Goal: Obtain resource: Download file/media

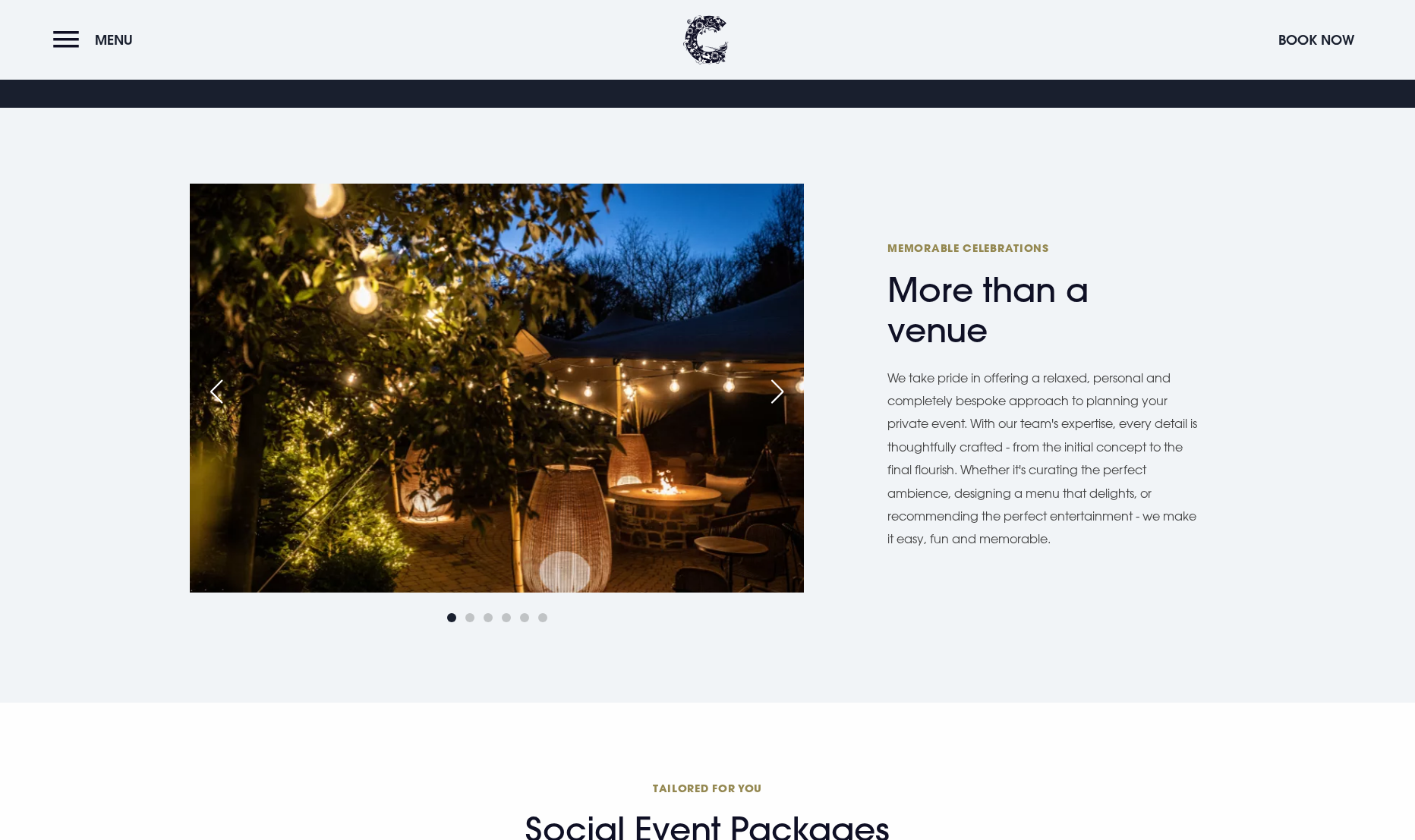
scroll to position [683, 0]
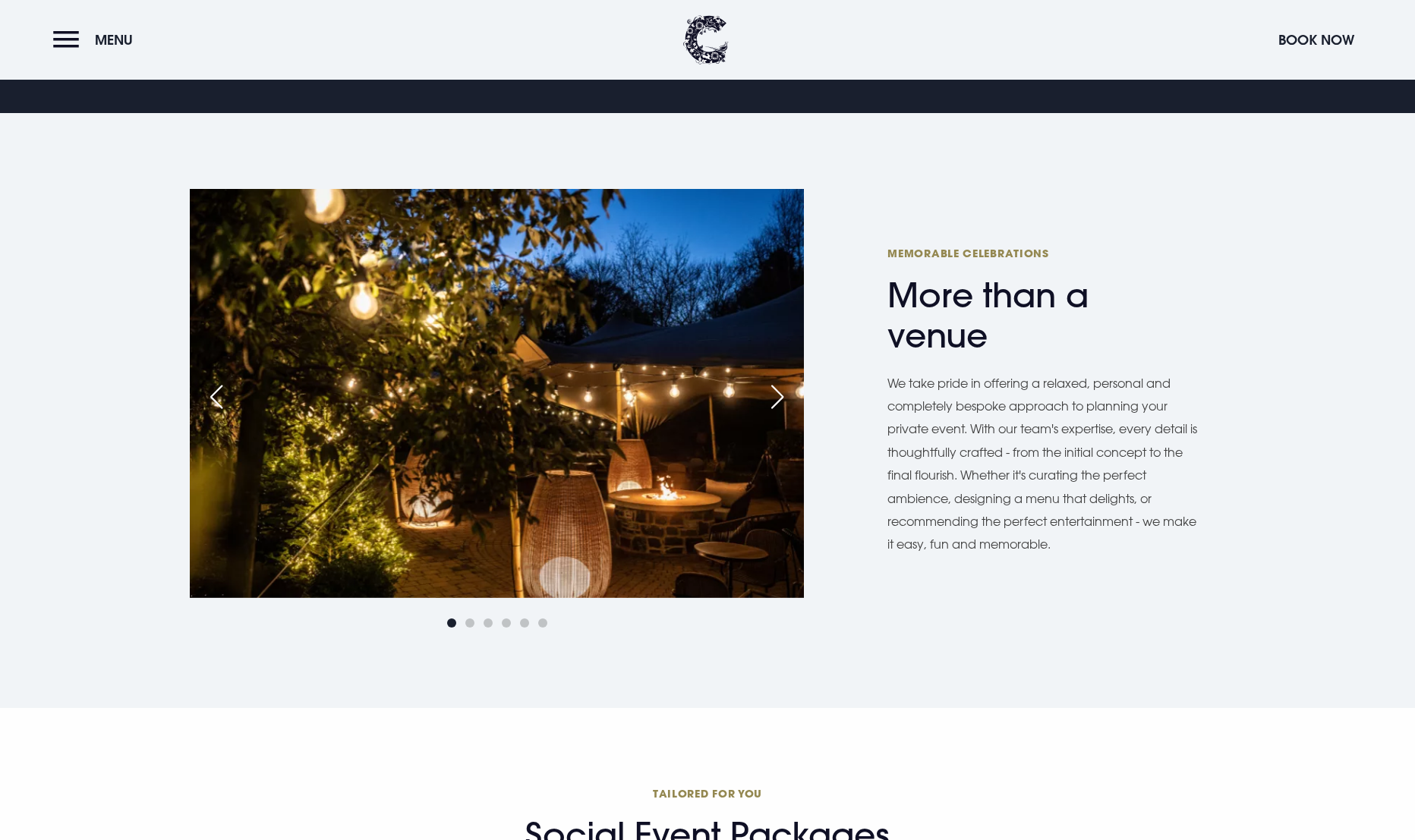
click at [774, 395] on div "Next slide" at bounding box center [777, 397] width 38 height 33
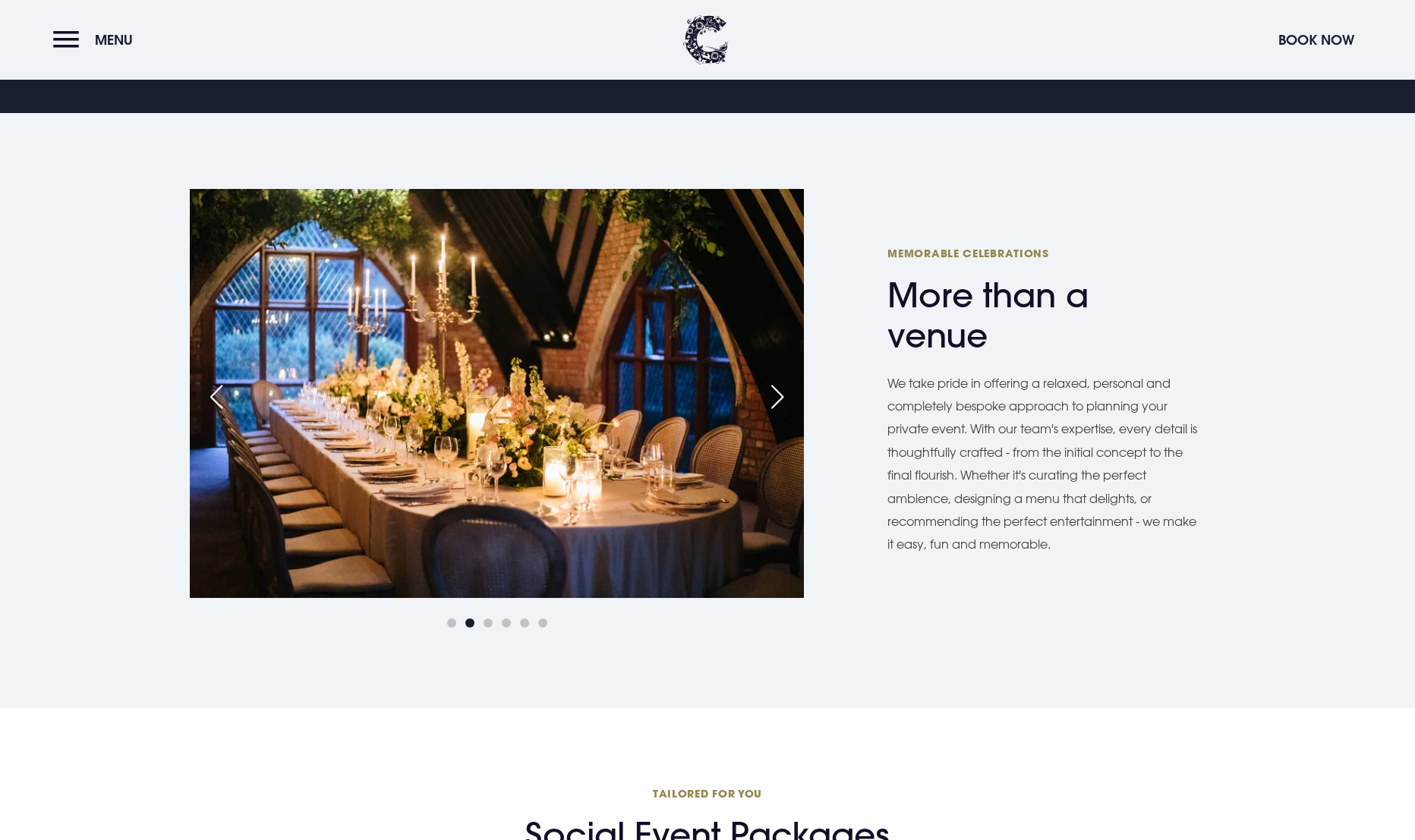
click at [774, 395] on div "Next slide" at bounding box center [777, 397] width 38 height 33
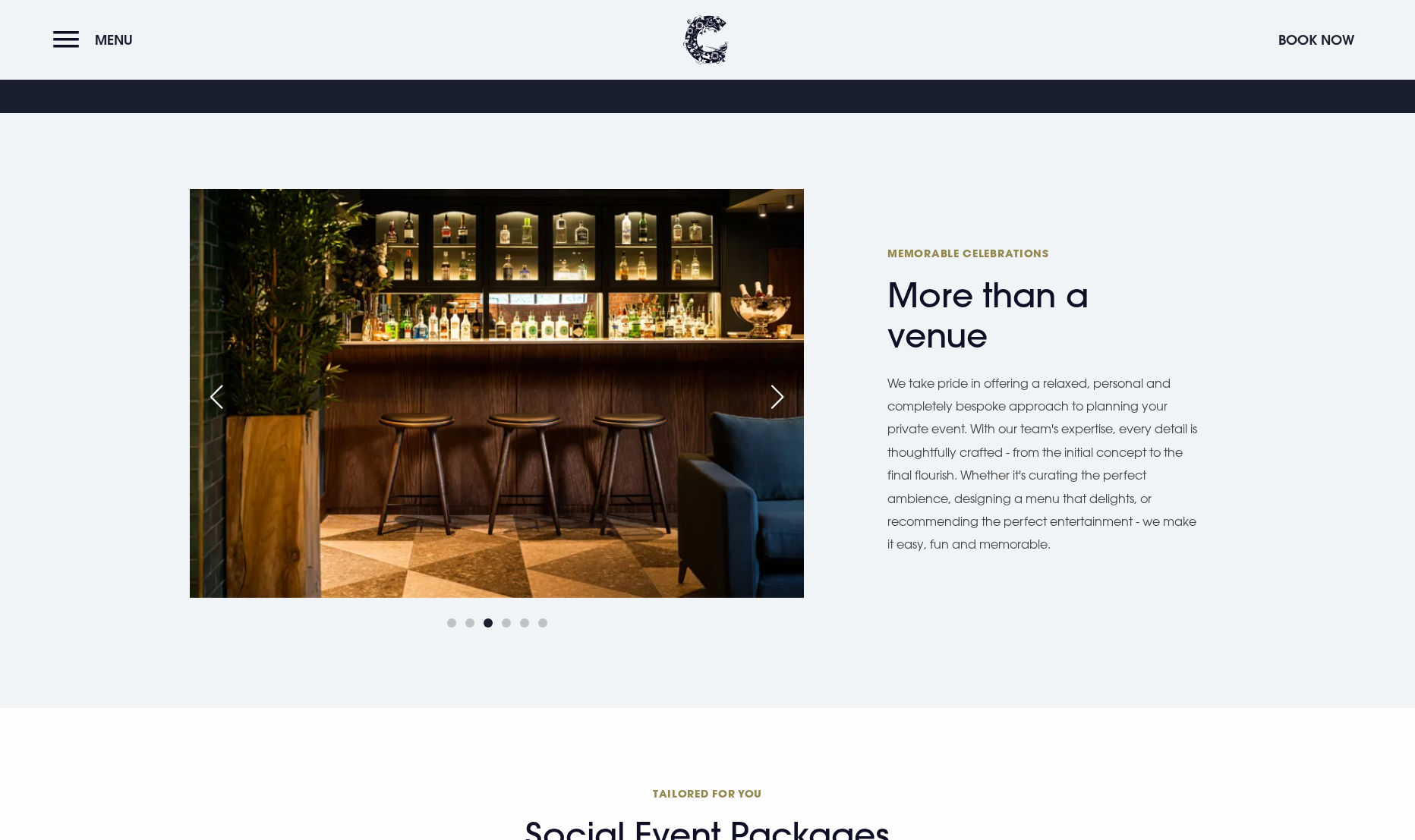
click at [774, 395] on div "Next slide" at bounding box center [777, 397] width 38 height 33
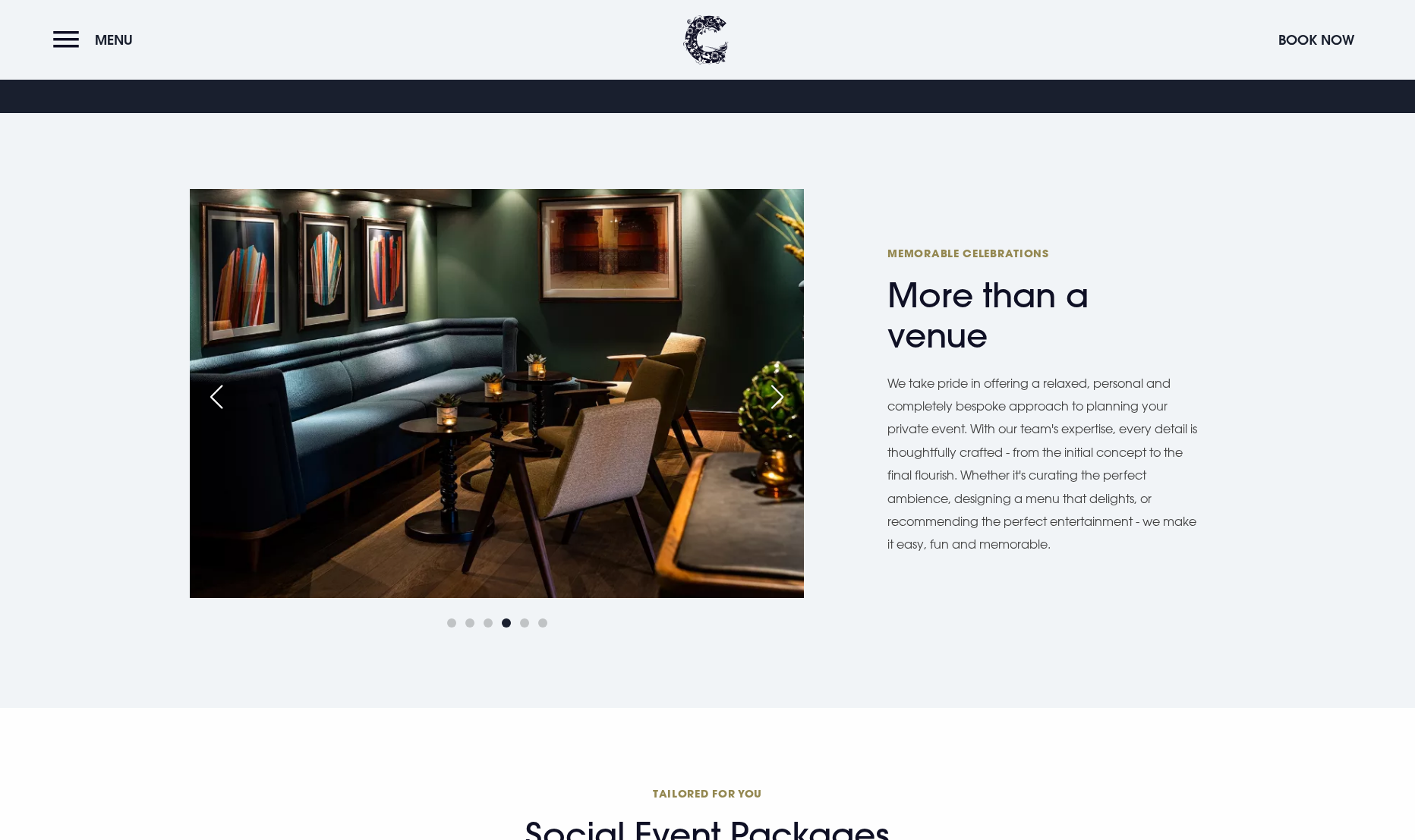
click at [774, 395] on div "Next slide" at bounding box center [777, 397] width 38 height 33
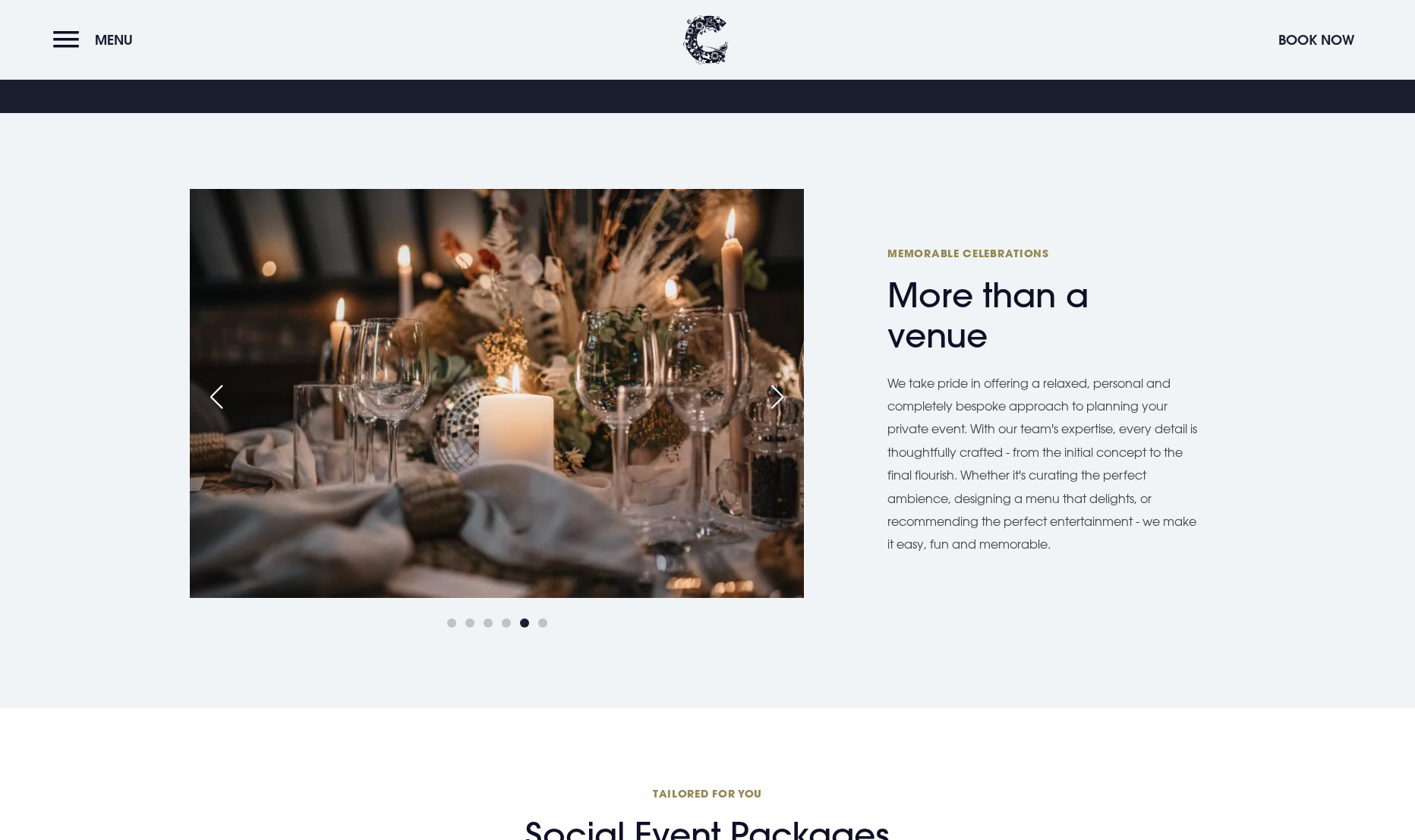
click at [774, 395] on div "Next slide" at bounding box center [777, 397] width 38 height 33
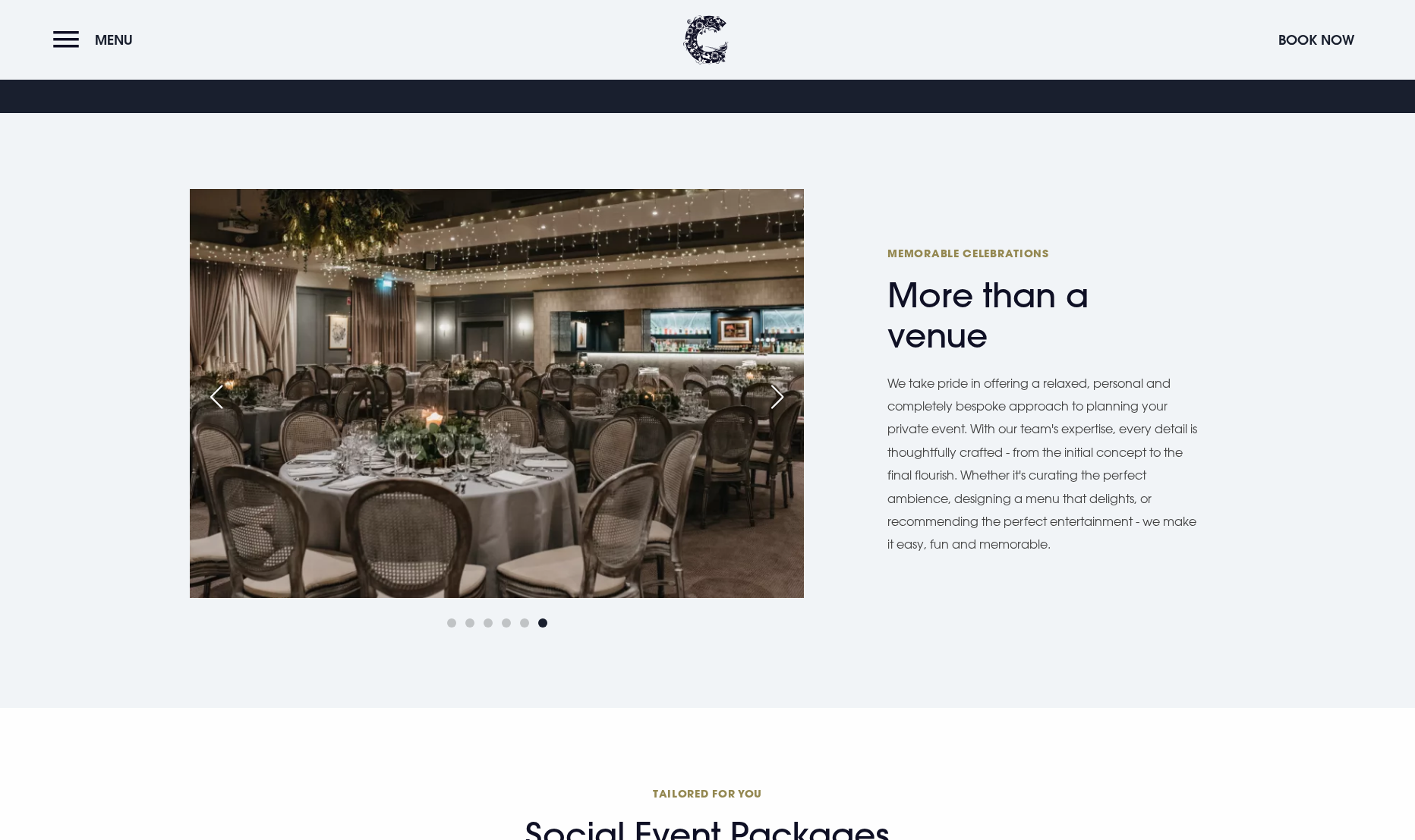
click at [774, 395] on div "Next slide" at bounding box center [777, 397] width 38 height 33
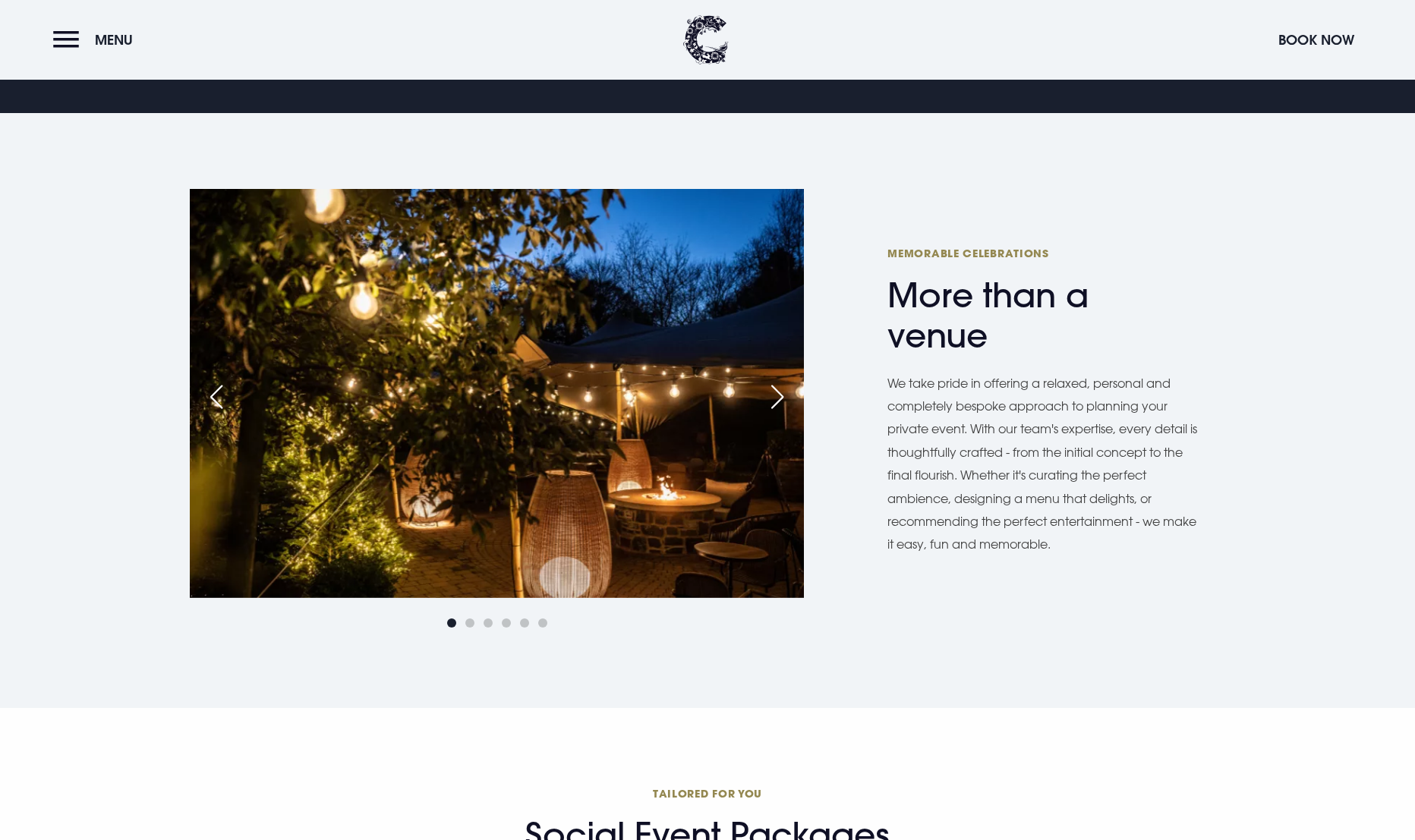
click at [774, 395] on div "Next slide" at bounding box center [777, 397] width 38 height 33
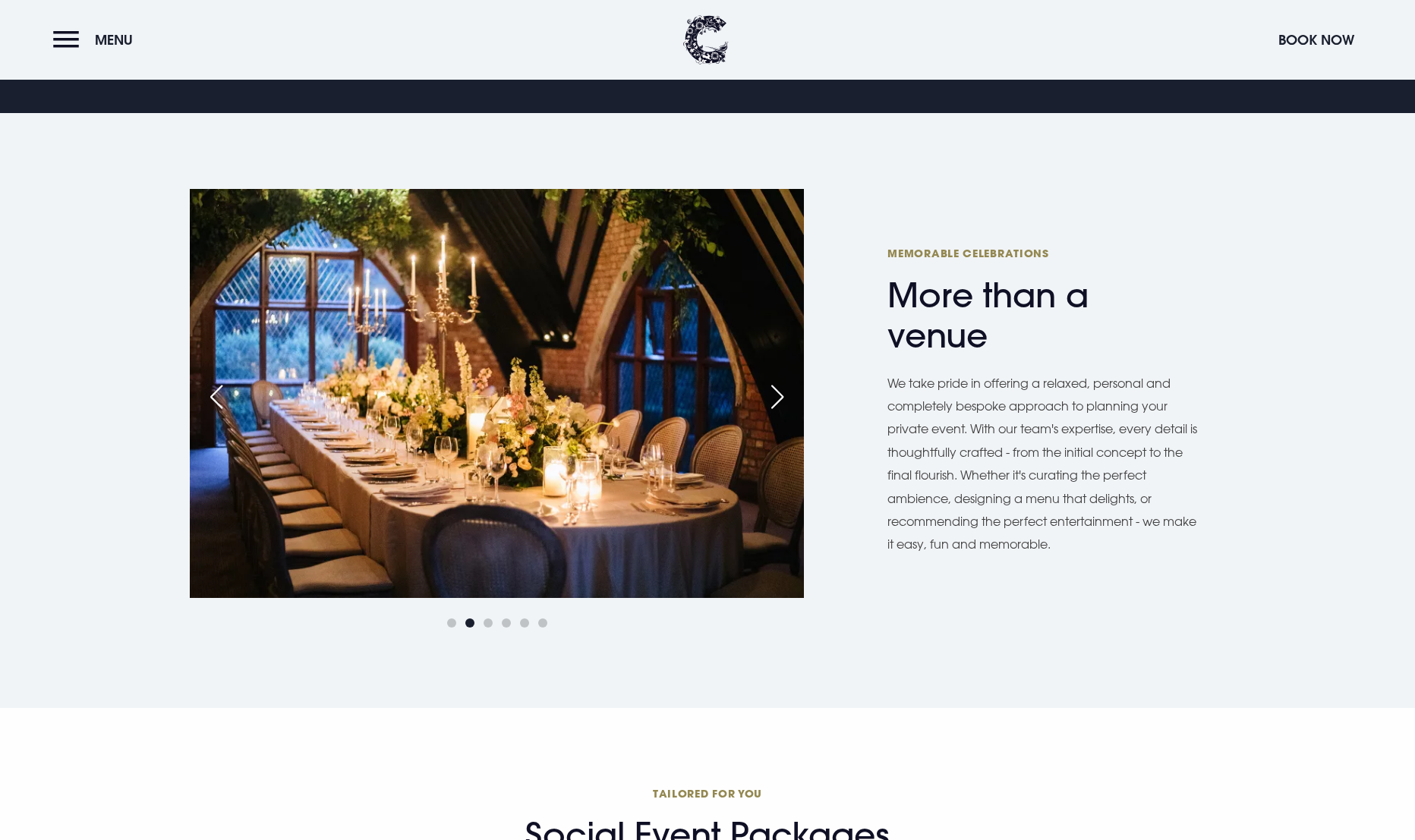
click at [774, 395] on div "Next slide" at bounding box center [777, 397] width 38 height 33
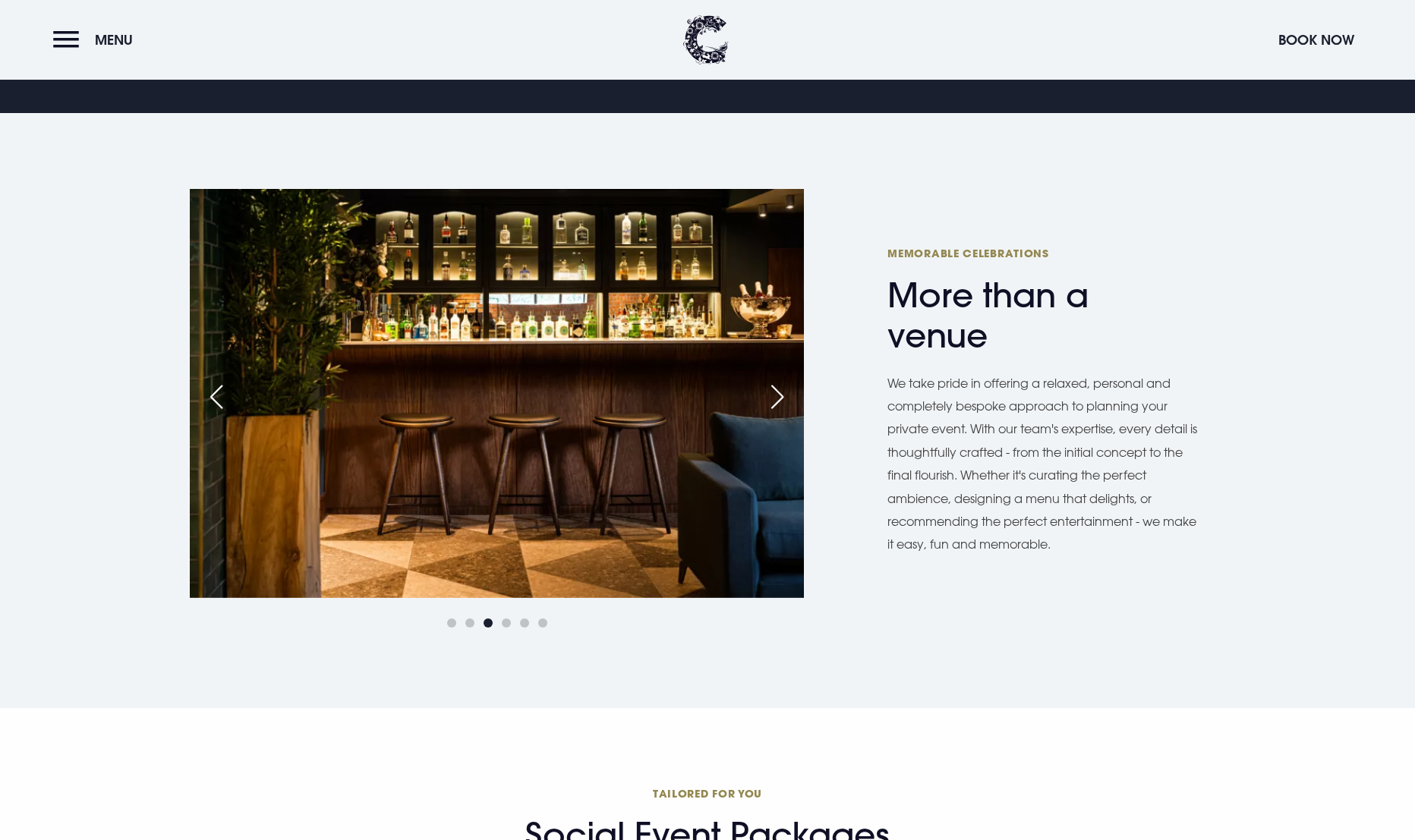
click at [774, 395] on div "Next slide" at bounding box center [777, 397] width 38 height 33
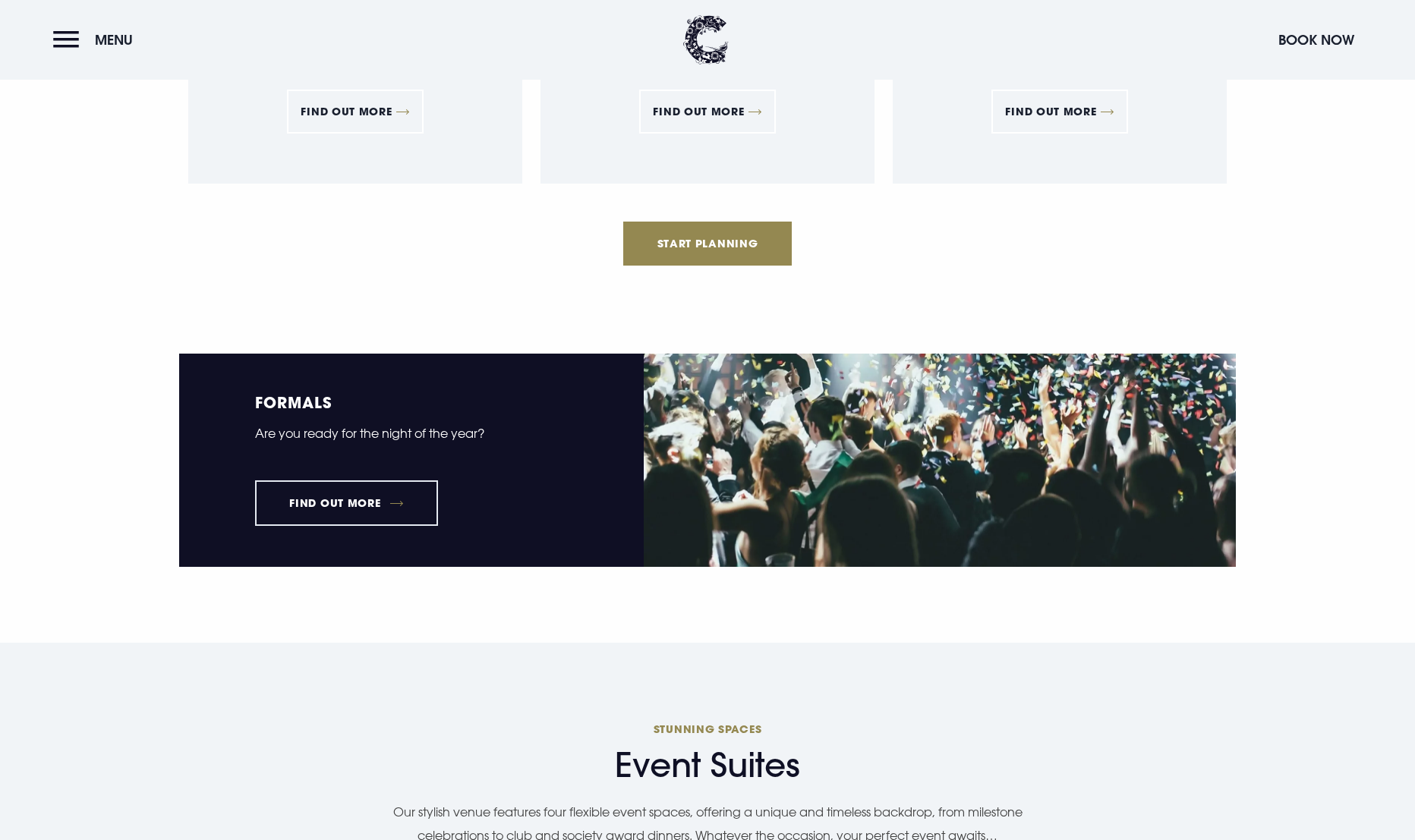
scroll to position [1897, 0]
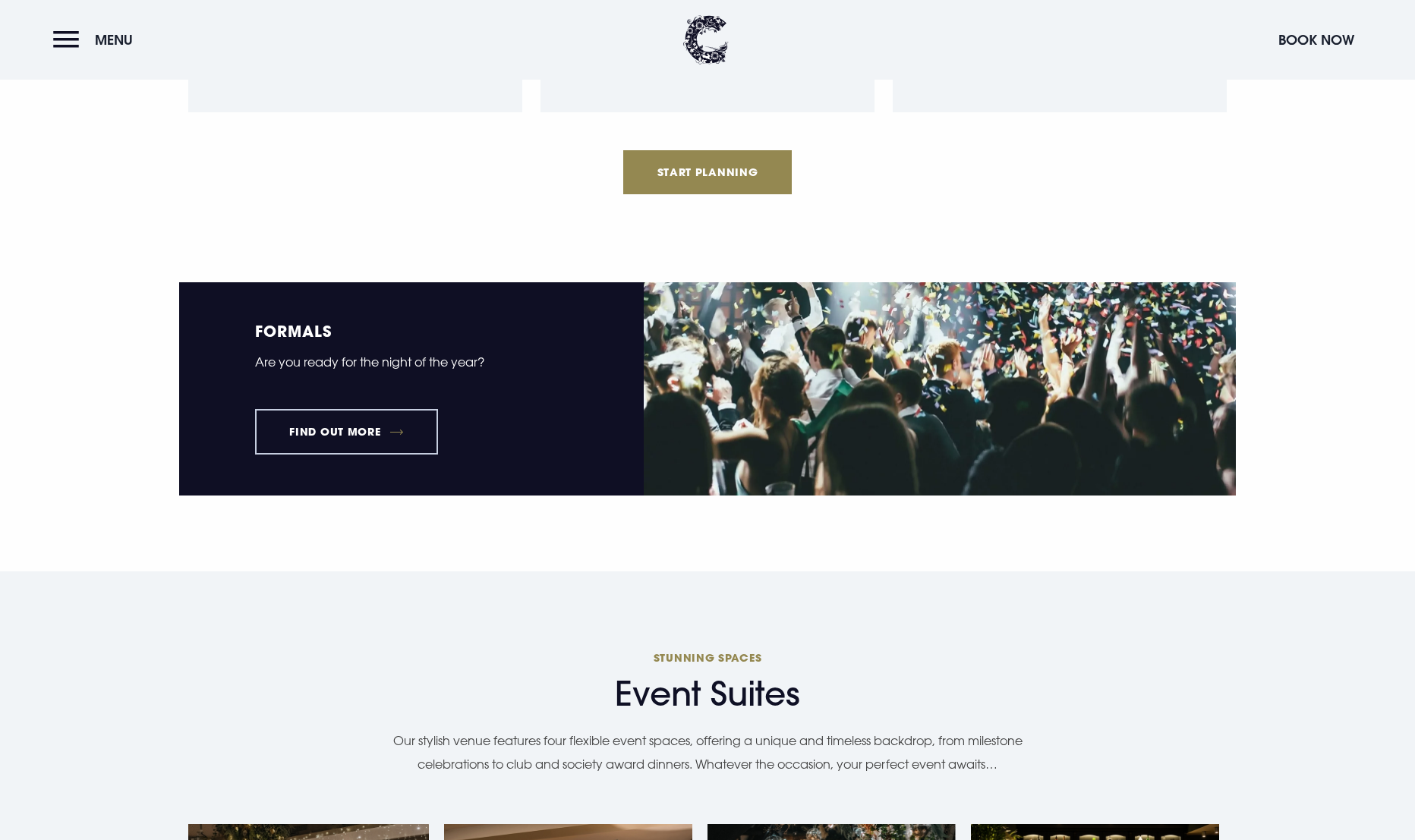
click at [356, 431] on link "Find out more" at bounding box center [346, 431] width 183 height 46
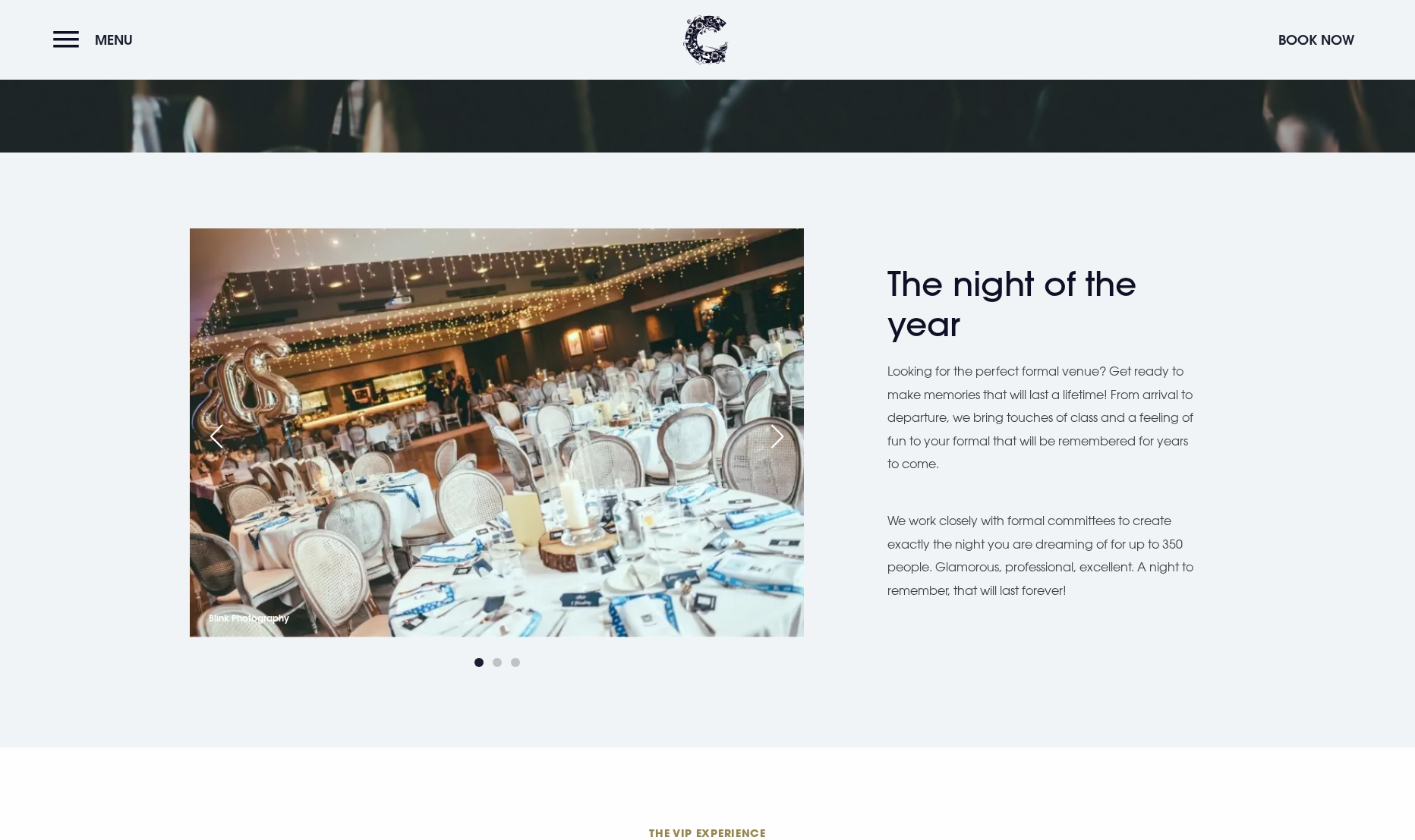
scroll to position [303, 0]
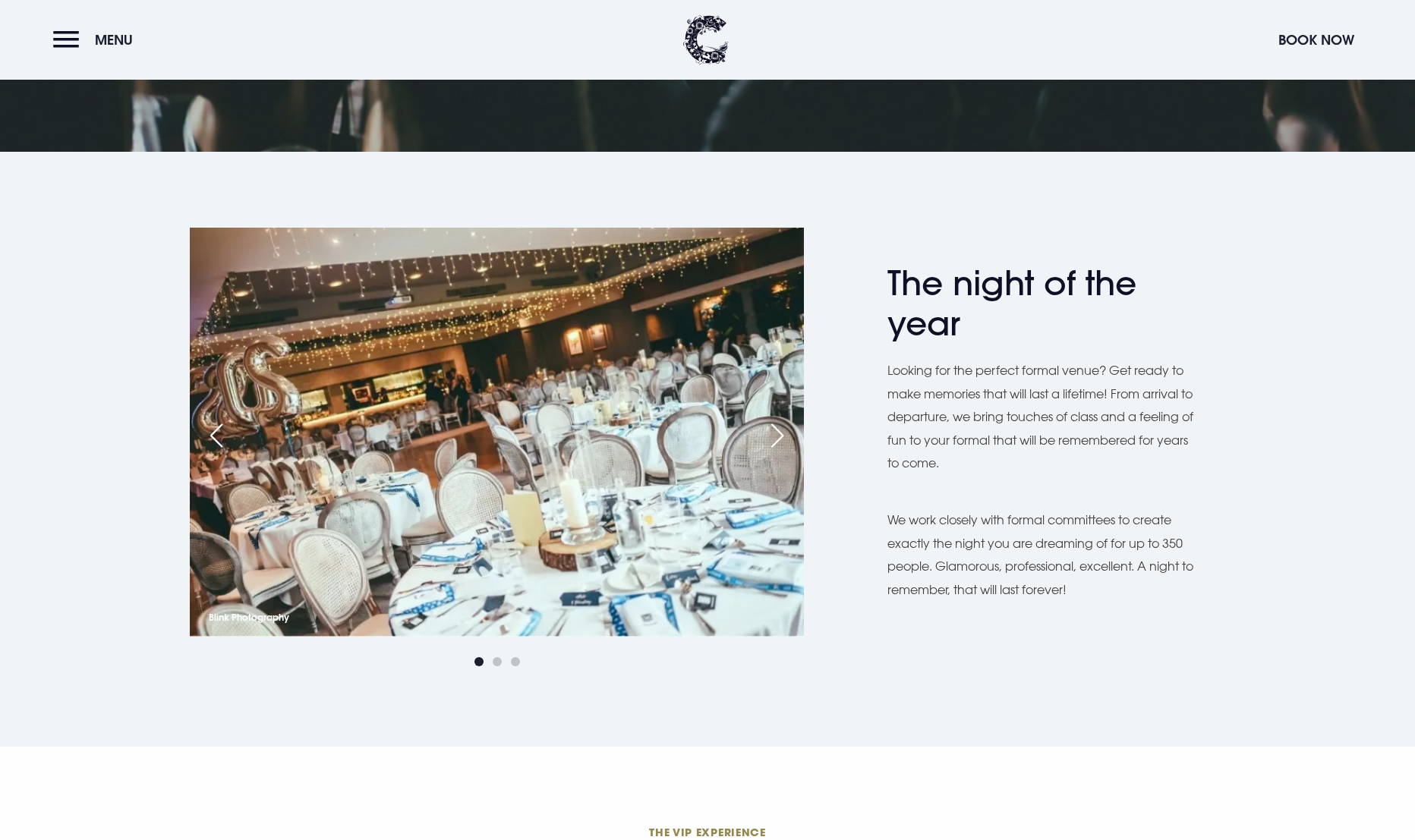
click at [780, 433] on div "Next slide" at bounding box center [777, 436] width 38 height 33
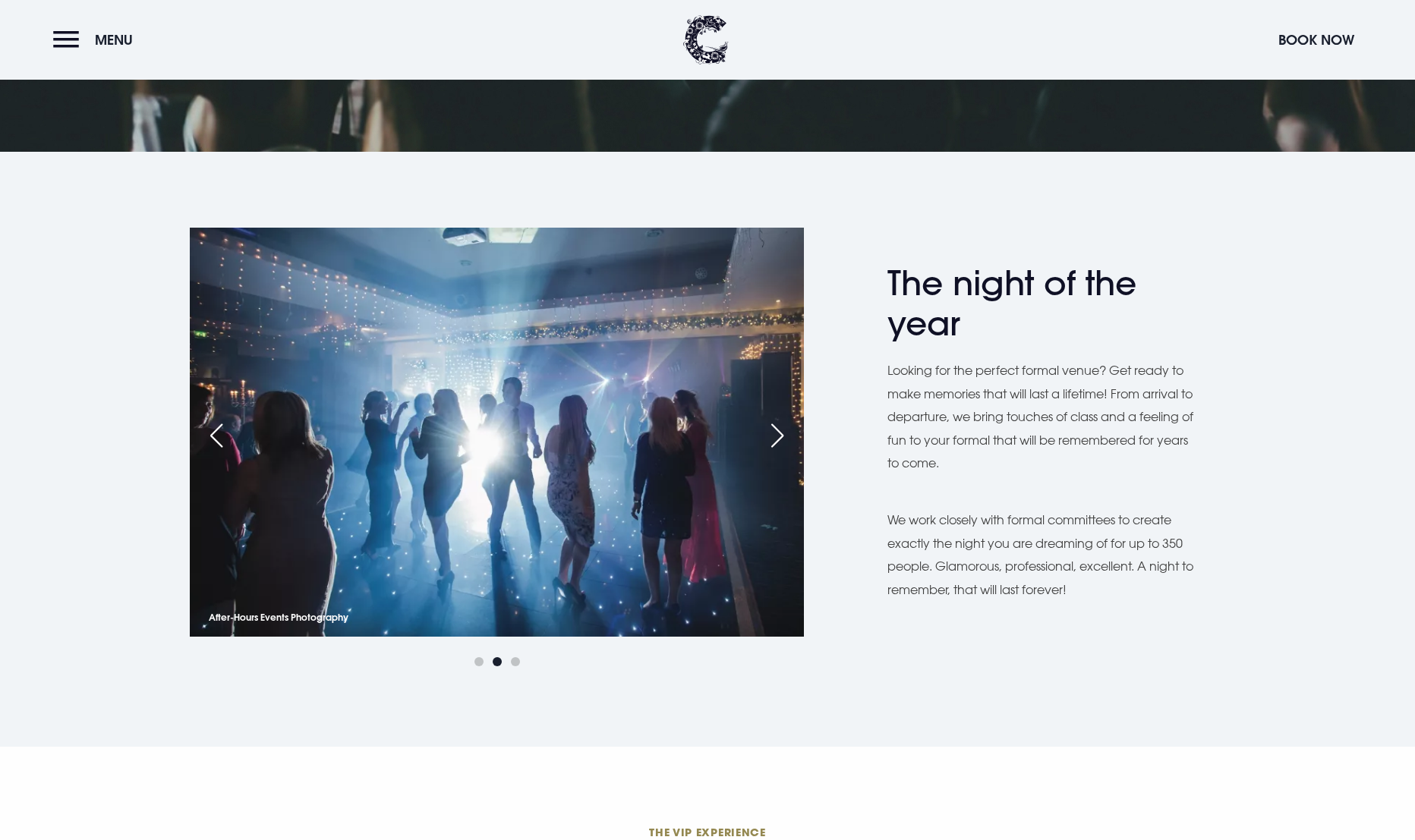
click at [780, 432] on div "Next slide" at bounding box center [777, 436] width 38 height 33
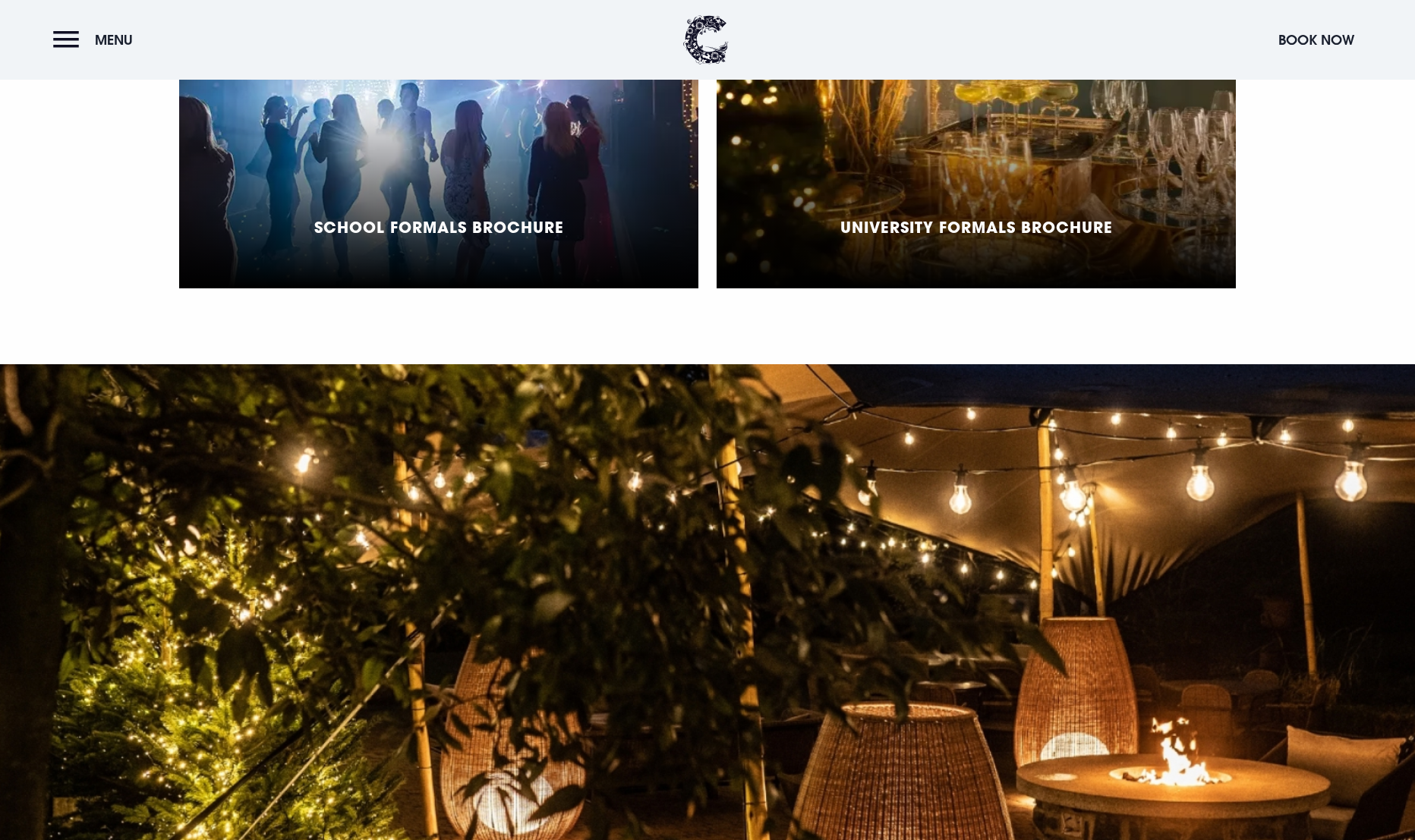
scroll to position [1138, 0]
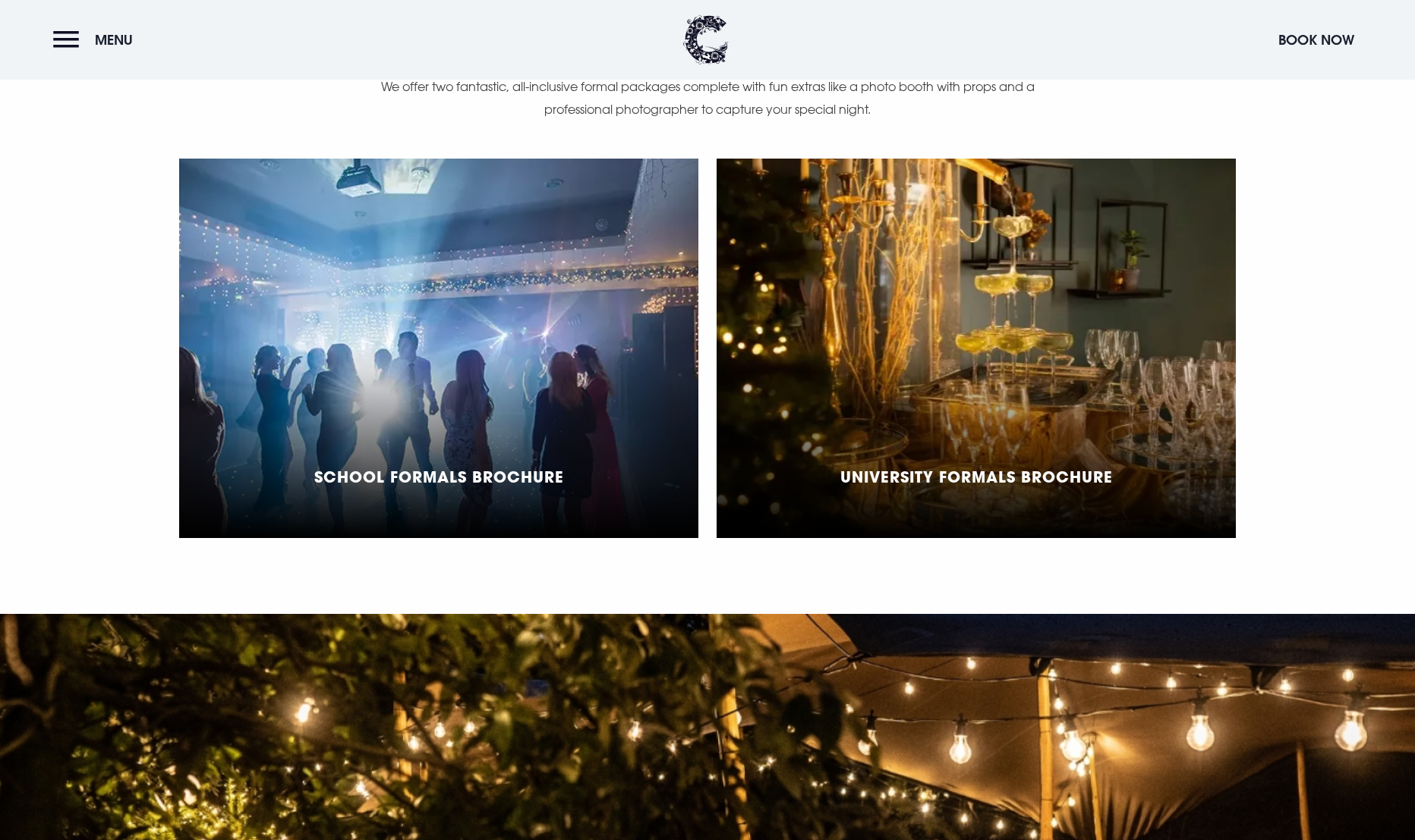
click at [423, 475] on h5 "School Formals Brochure" at bounding box center [439, 476] width 250 height 18
click at [478, 385] on div "School Formals Brochure" at bounding box center [439, 348] width 519 height 380
click at [434, 473] on h5 "School Formals Brochure" at bounding box center [439, 476] width 250 height 18
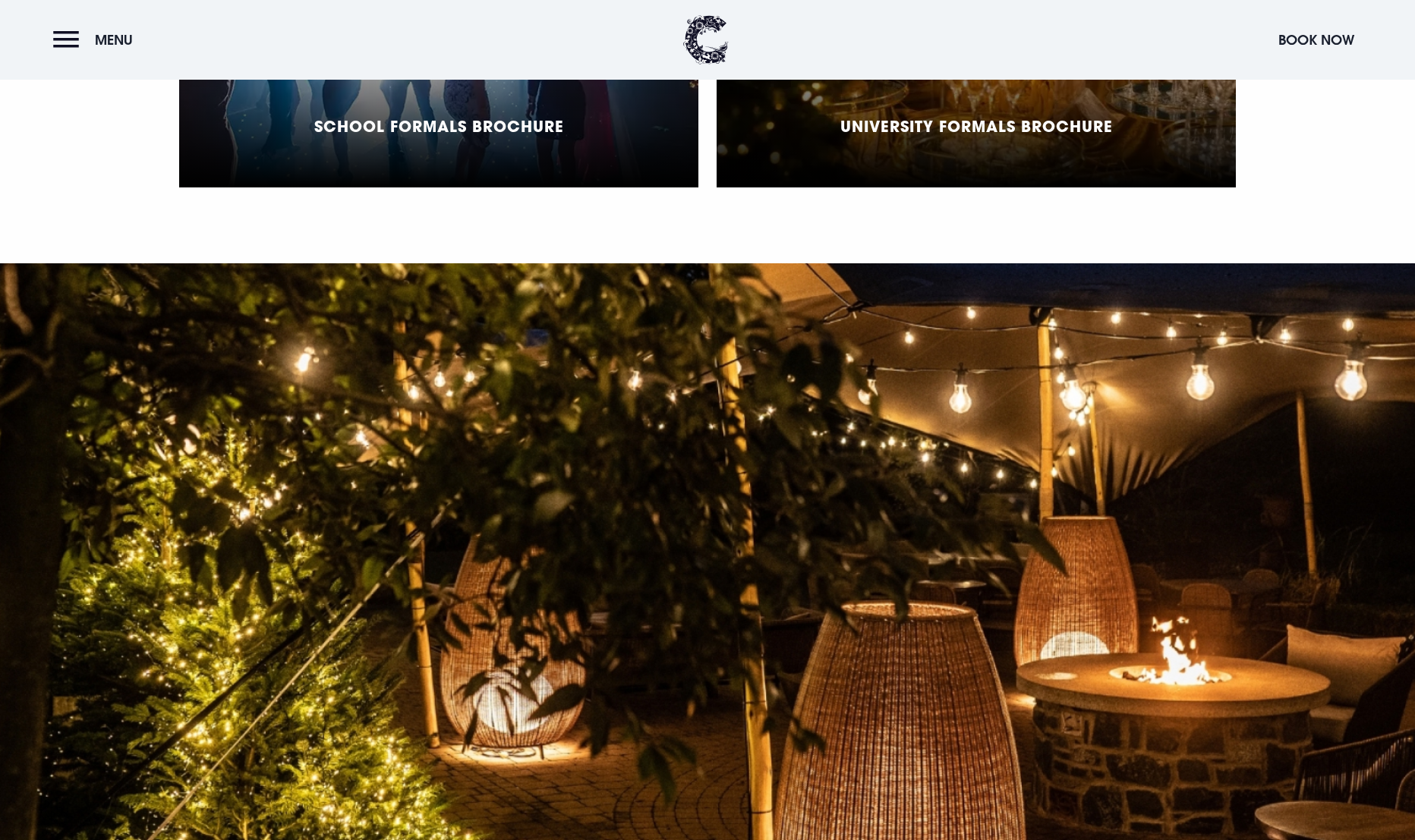
scroll to position [1290, 0]
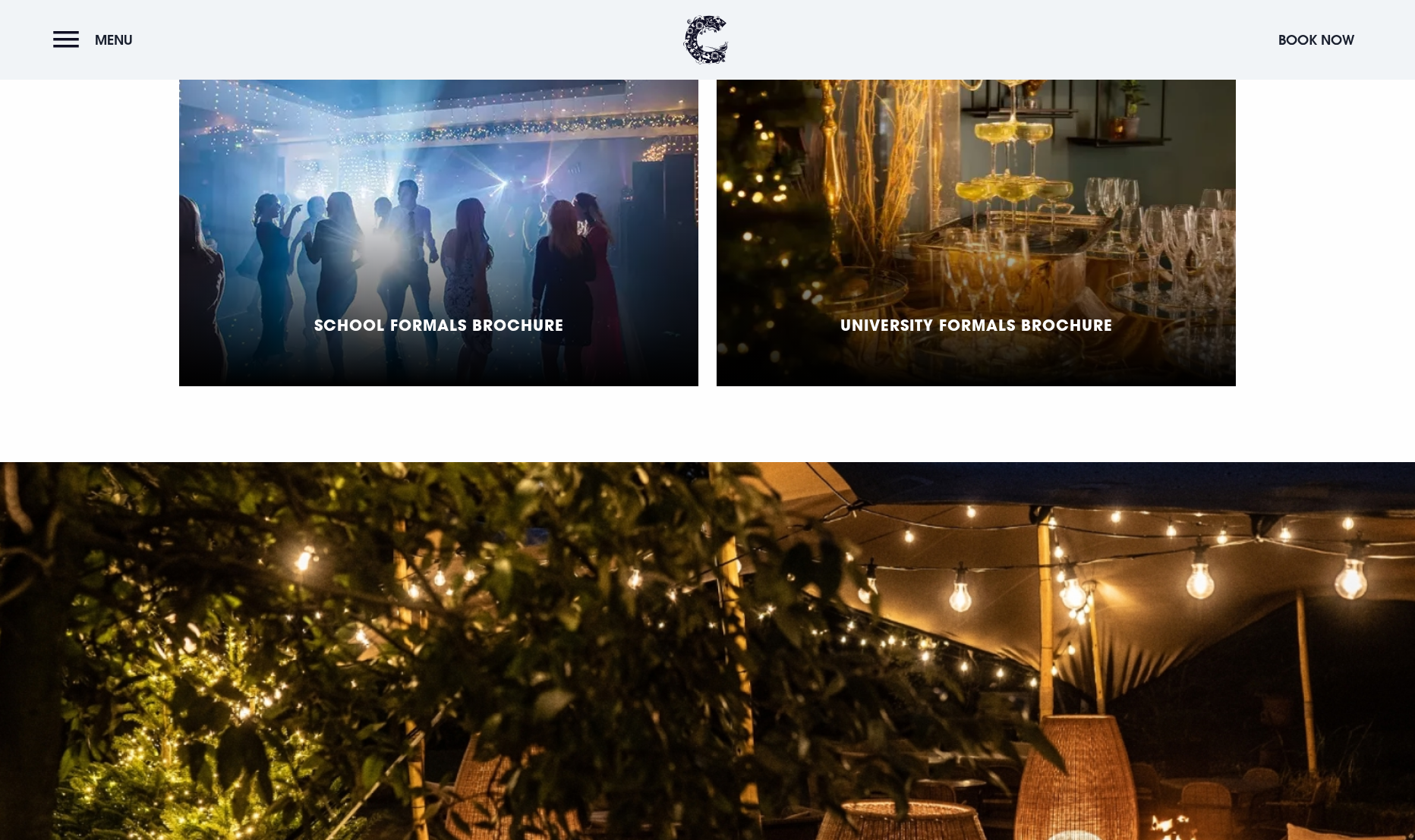
click at [429, 324] on h5 "School Formals Brochure" at bounding box center [439, 324] width 250 height 18
